Goal: Task Accomplishment & Management: Complete application form

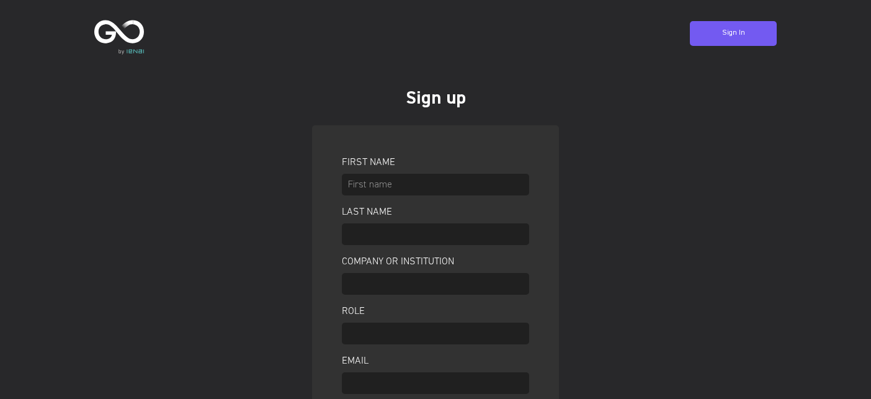
click at [433, 182] on input "text" at bounding box center [435, 185] width 187 height 22
type input "[PERSON_NAME]"
type input "KU [GEOGRAPHIC_DATA]"
type input "Researcher"
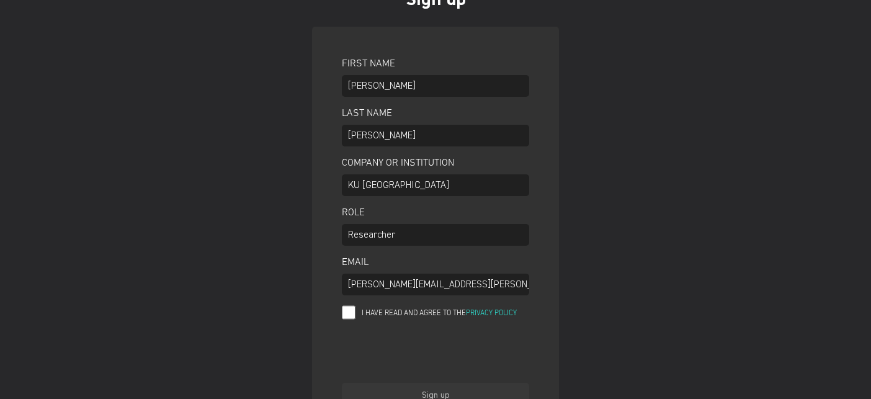
scroll to position [149, 0]
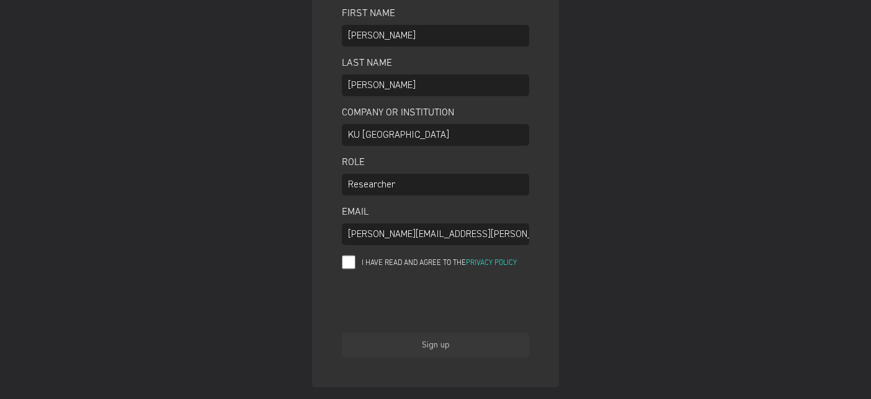
type input "[PERSON_NAME][EMAIL_ADDRESS][PERSON_NAME][DOMAIN_NAME]"
click at [351, 263] on input "I have read and agree to the Privacy Policy" at bounding box center [349, 262] width 14 height 16
checkbox input "true"
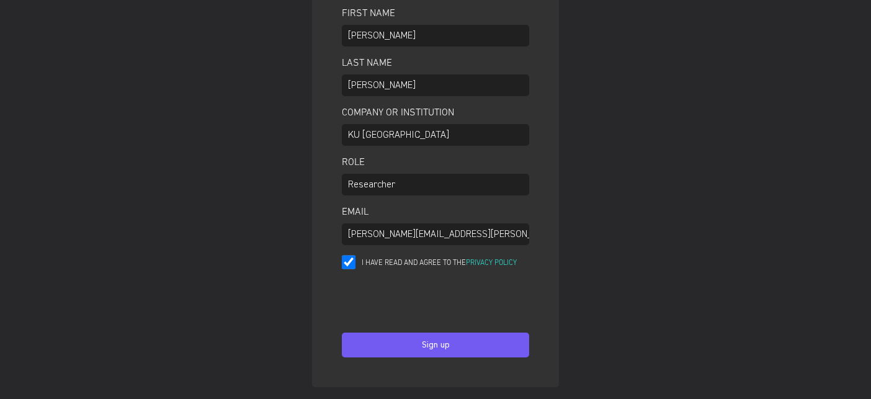
click at [478, 341] on button "Sign up" at bounding box center [435, 345] width 187 height 25
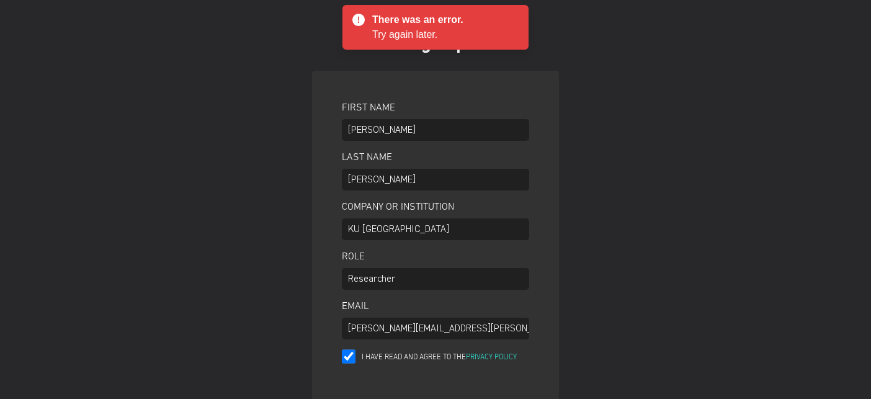
scroll to position [0, 0]
